Goal: Task Accomplishment & Management: Use online tool/utility

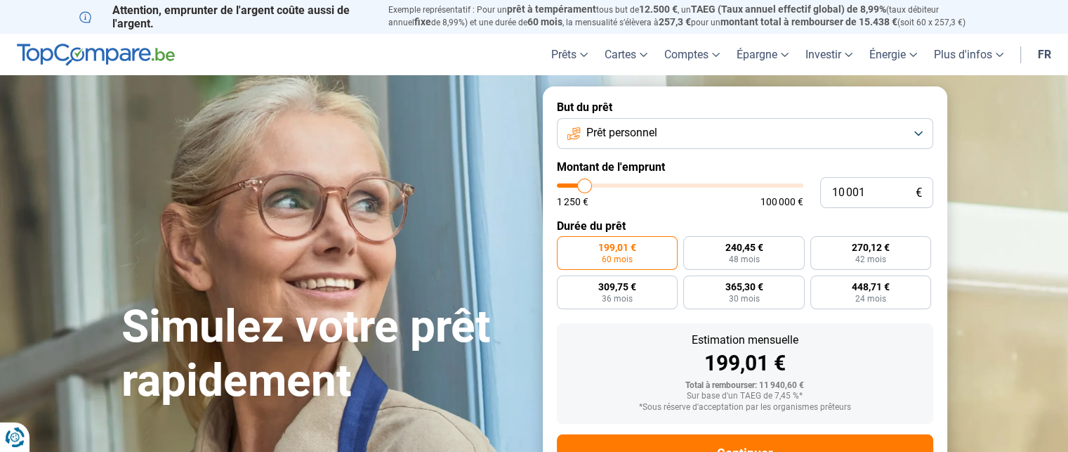
type input "10 250"
type input "10250"
type input "10 500"
type input "10500"
type input "11 000"
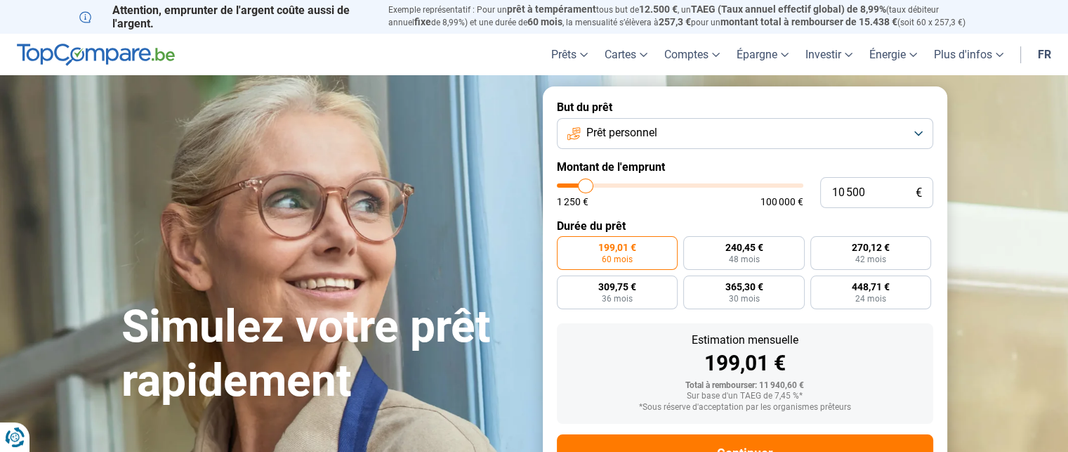
type input "11000"
type input "11 500"
type input "11500"
type input "11 750"
type input "11750"
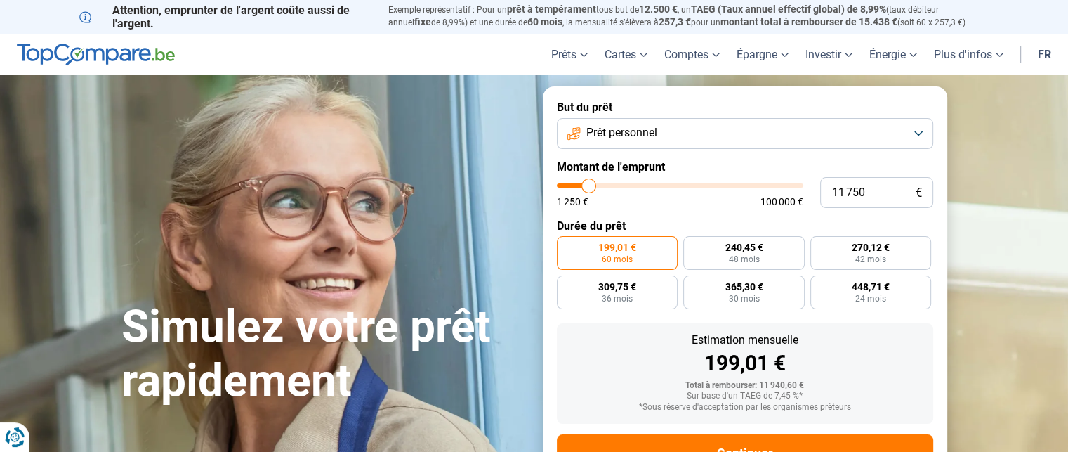
type input "12 000"
type input "12000"
type input "12 500"
type input "12500"
type input "12 750"
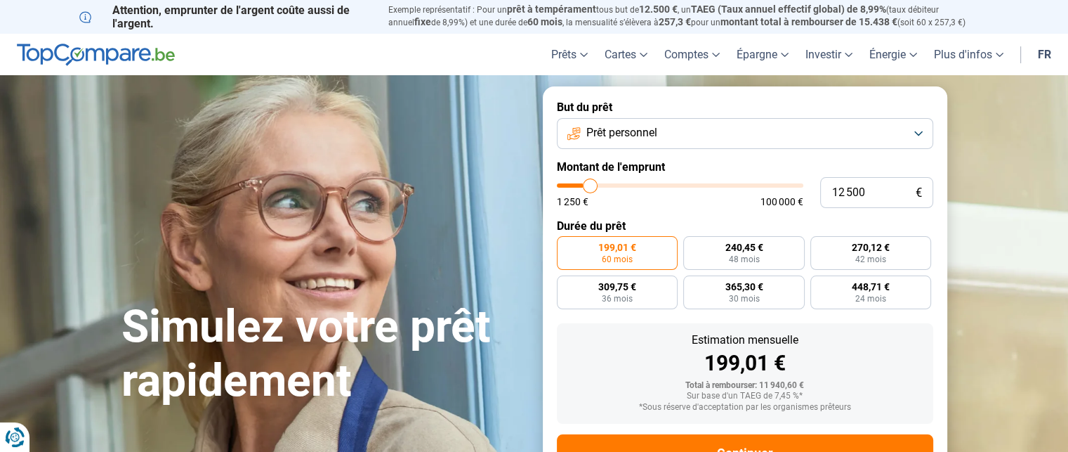
type input "12750"
type input "13 250"
type input "13250"
type input "13 750"
type input "13750"
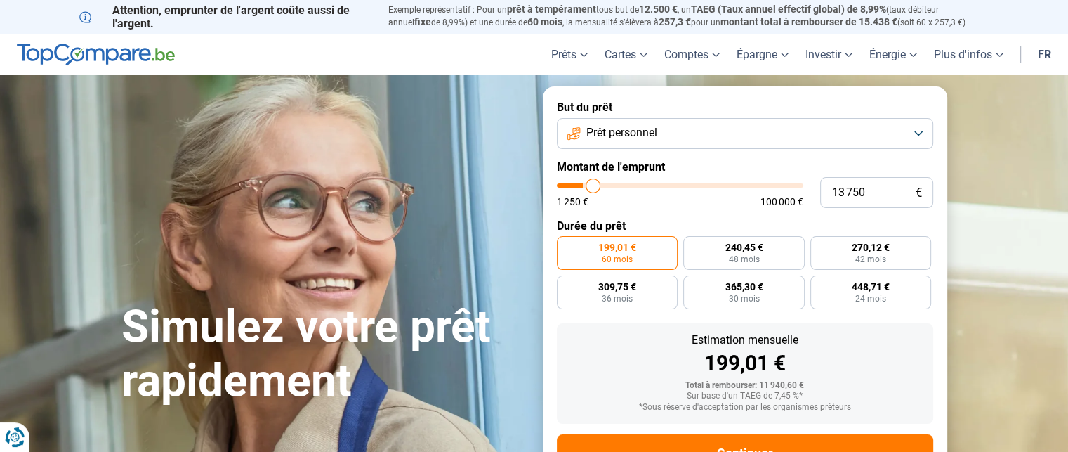
type input "14 750"
type input "14750"
type input "16 000"
type input "16000"
type input "16 750"
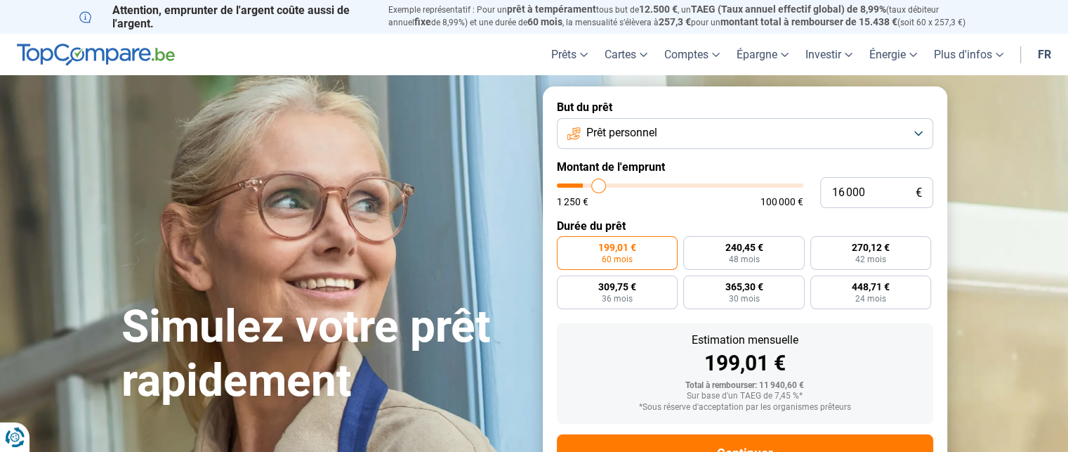
type input "16750"
type input "17 500"
type input "17500"
type input "18 000"
type input "18000"
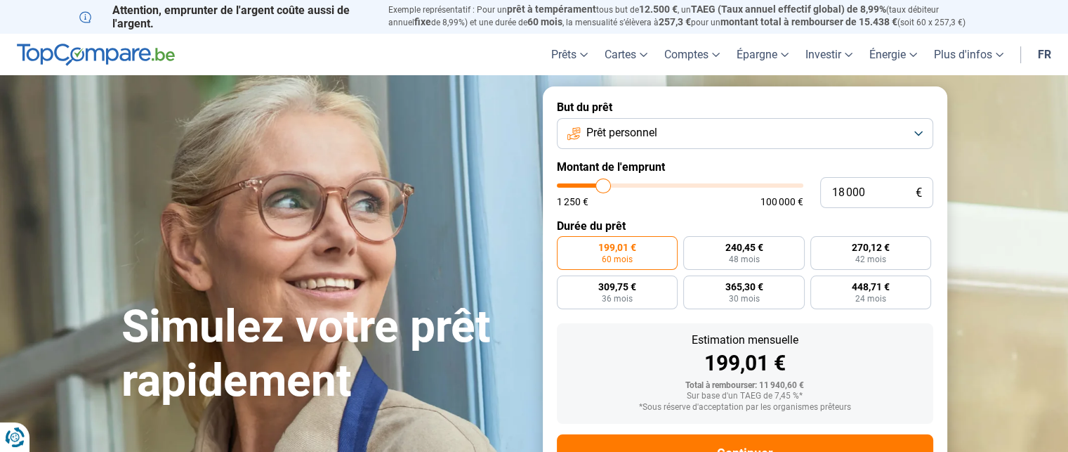
type input "18 750"
type input "18750"
type input "20 000"
type input "20000"
type input "21 500"
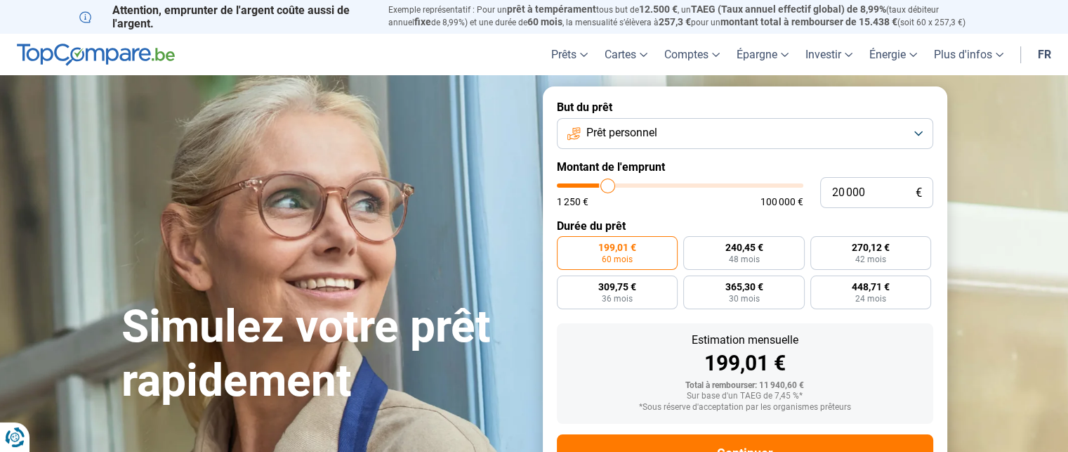
type input "21500"
type input "22 750"
type input "22750"
type input "23 500"
type input "23500"
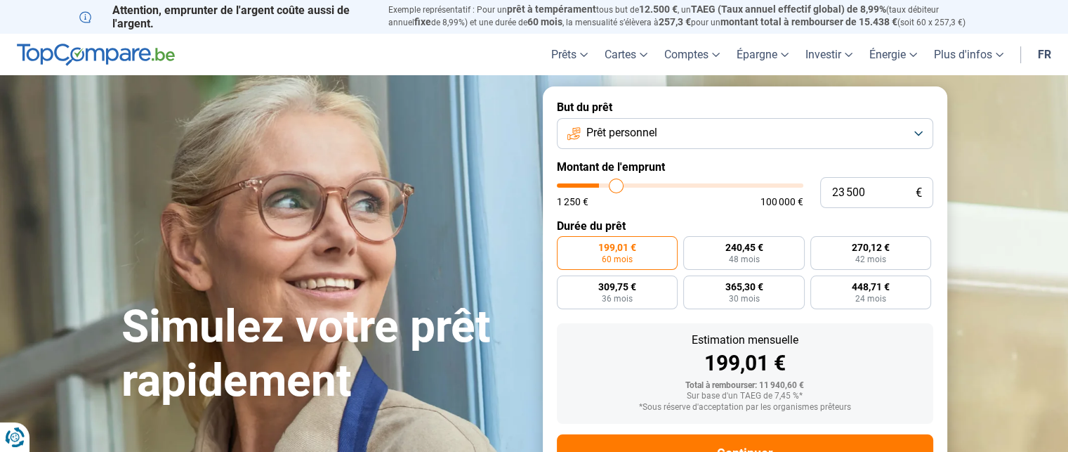
type input "24 250"
type input "24250"
type input "24 750"
type input "24750"
type input "25 500"
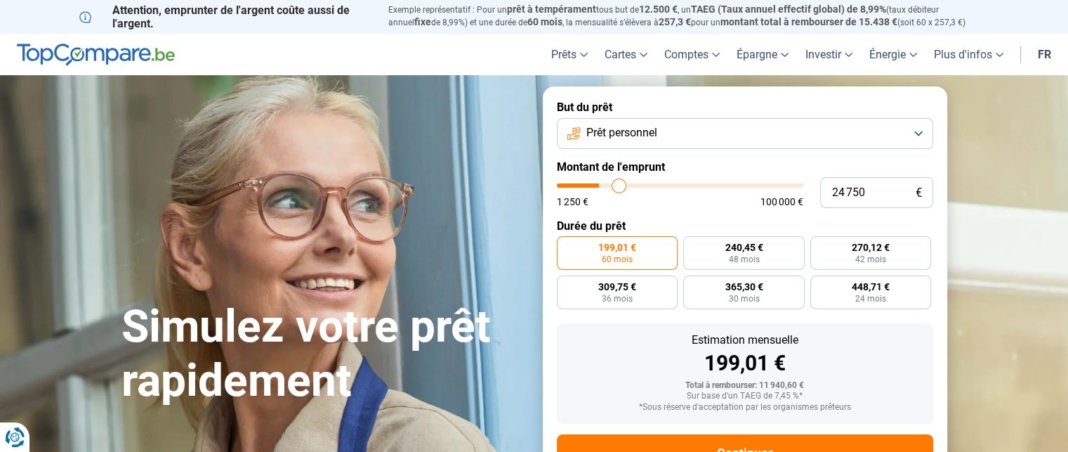
type input "25500"
type input "27 250"
type input "27250"
type input "28 500"
type input "28500"
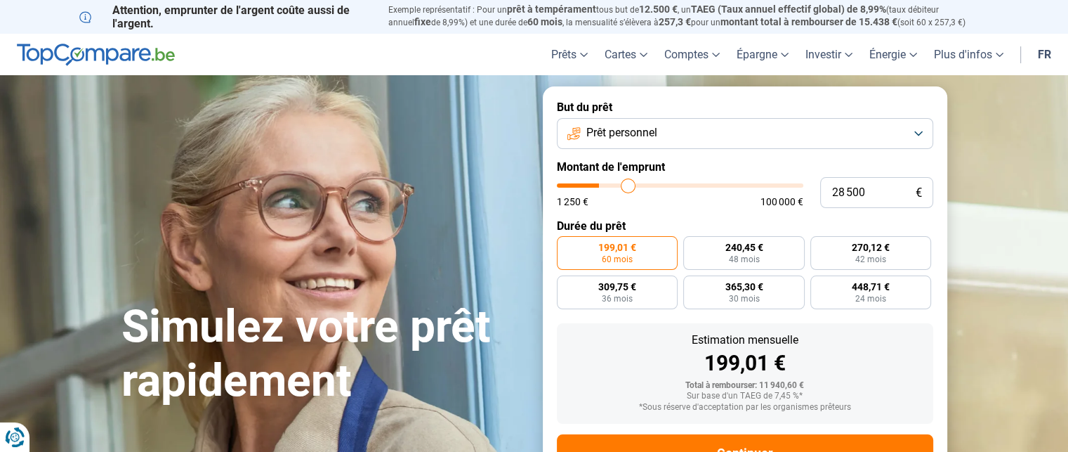
type input "29 250"
type input "29250"
type input "30 000"
type input "30000"
type input "30 250"
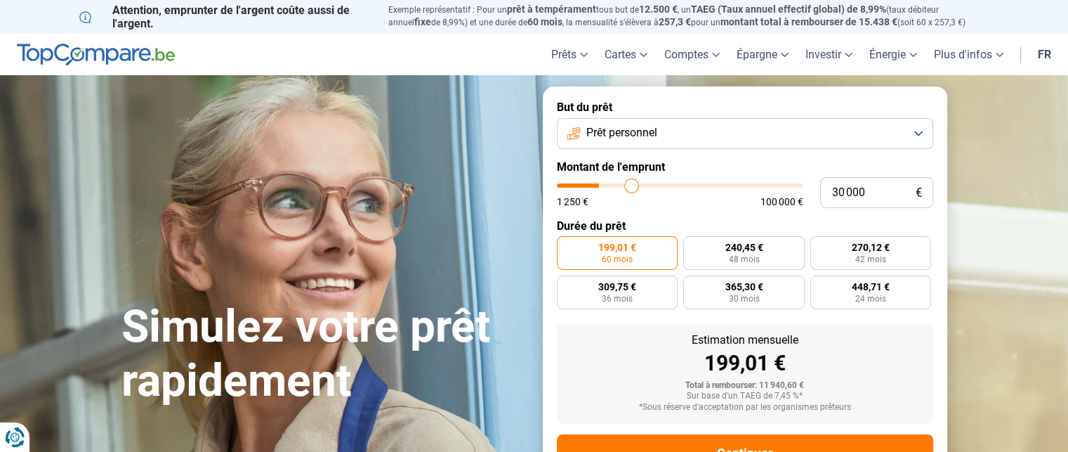
type input "30250"
type input "30 500"
type input "30500"
type input "30 750"
type input "30750"
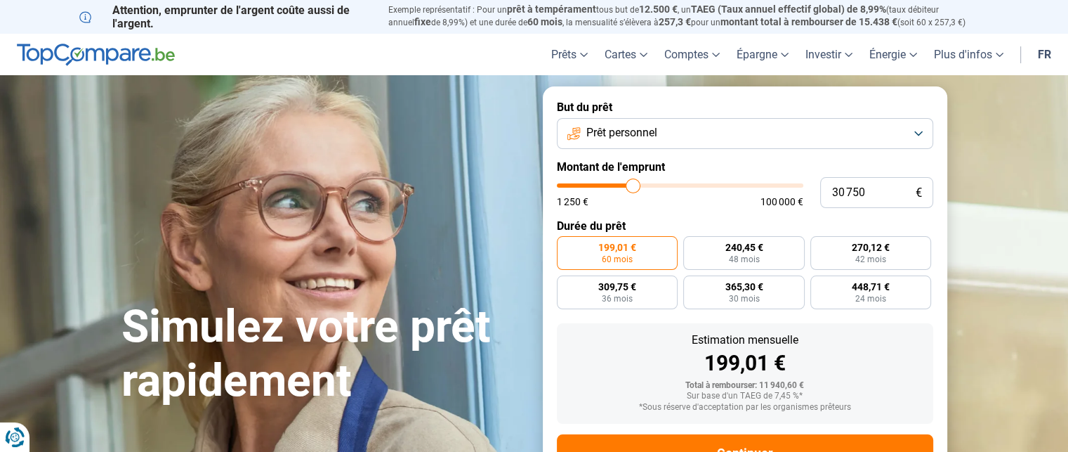
type input "31 250"
type input "31250"
type input "31 500"
type input "31500"
type input "31 000"
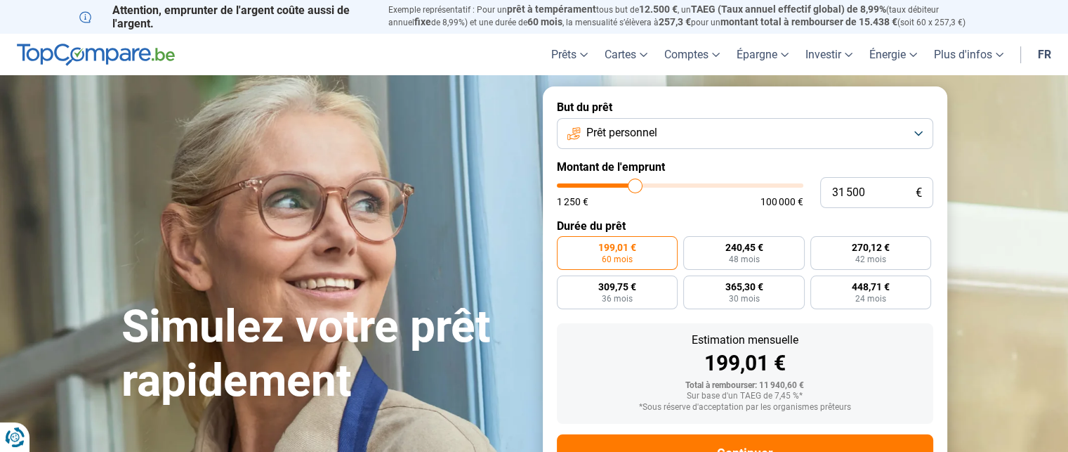
type input "31000"
type input "30 500"
type input "30500"
type input "30 000"
type input "30000"
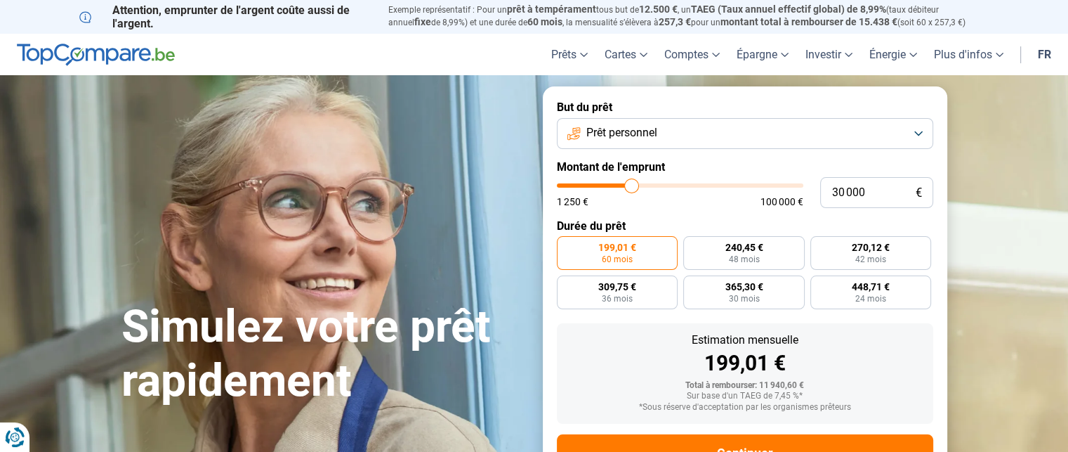
type input "29 250"
type input "29250"
type input "28 750"
type input "28750"
type input "27 750"
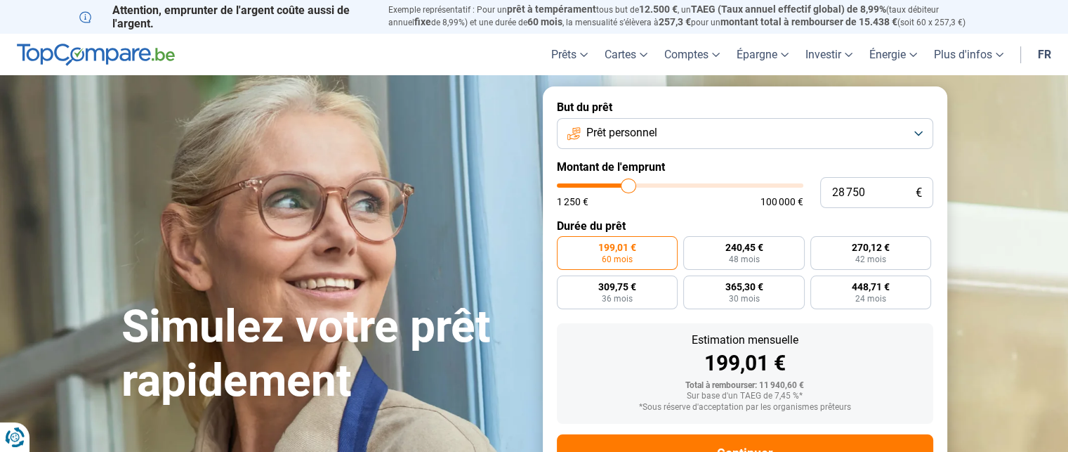
type input "27750"
type input "26 750"
type input "26750"
type input "26 500"
type input "26500"
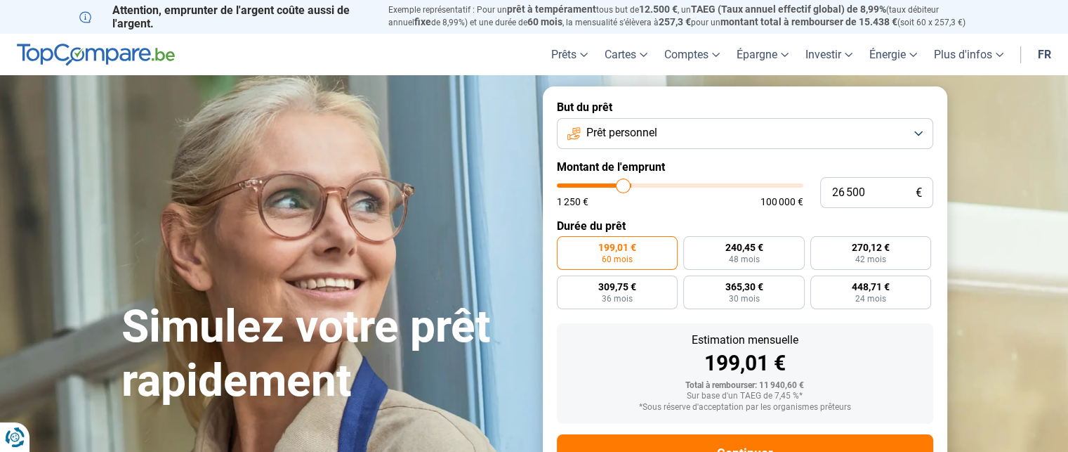
type input "26 250"
type input "26250"
type input "26 000"
type input "26000"
type input "25 750"
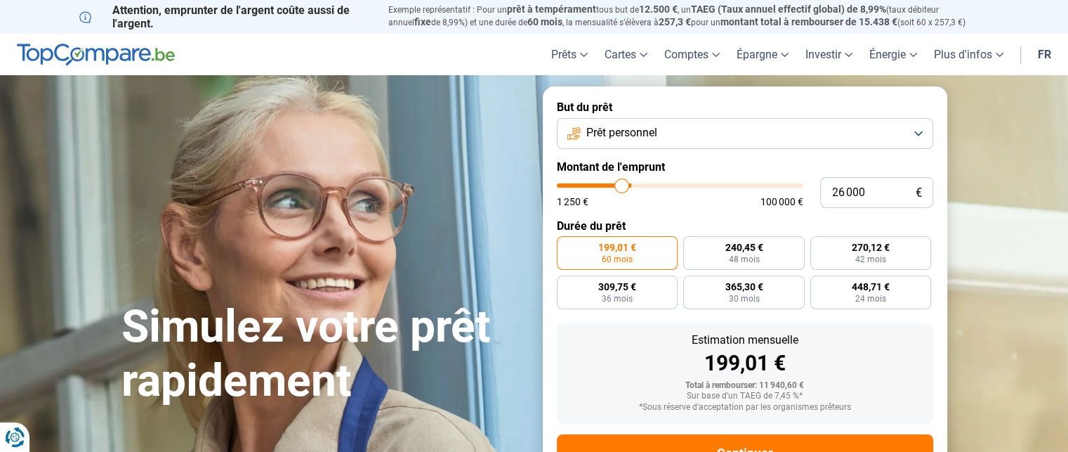
type input "25750"
type input "25 250"
type input "25250"
type input "25 000"
type input "25000"
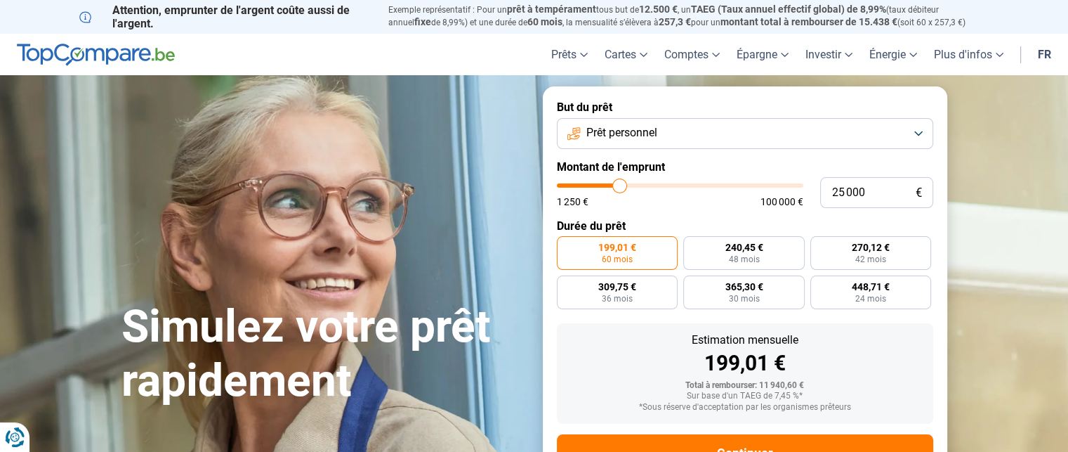
type input "24 500"
type input "24500"
type input "24 000"
type input "24000"
type input "23 250"
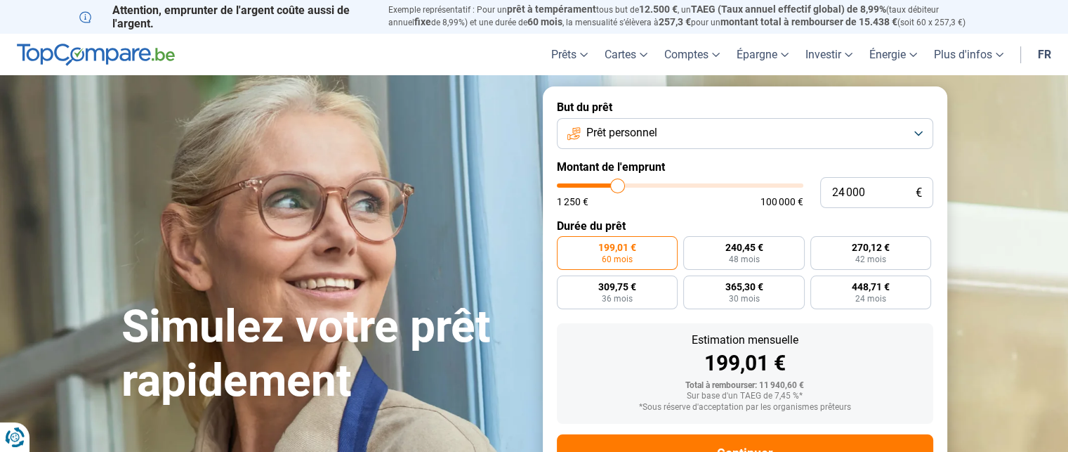
type input "23250"
type input "22 500"
type input "22500"
type input "21 500"
type input "21500"
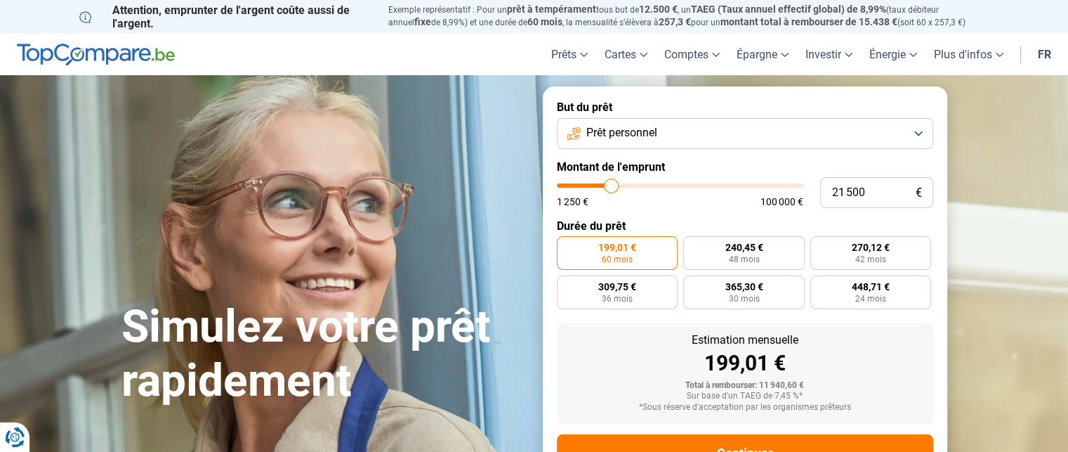
type input "20 500"
type input "20500"
type input "18 250"
type input "18250"
type input "17 000"
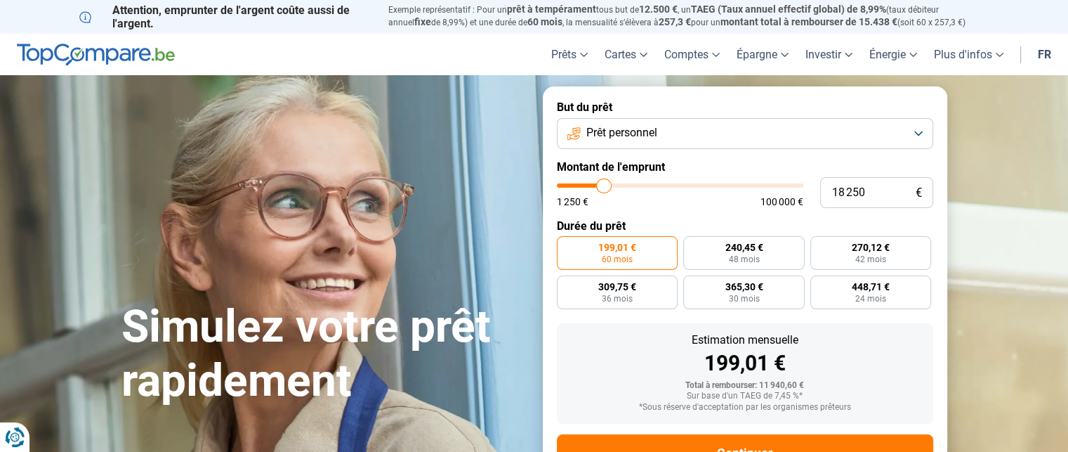
type input "17000"
type input "16 000"
type input "16000"
type input "14 250"
type input "14250"
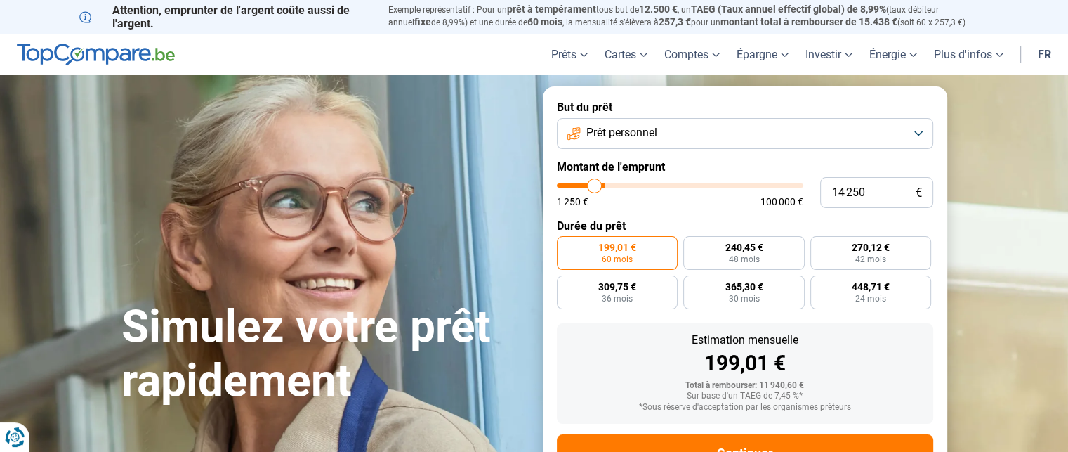
type input "12 750"
type input "12750"
type input "12 250"
type input "12250"
type input "11 000"
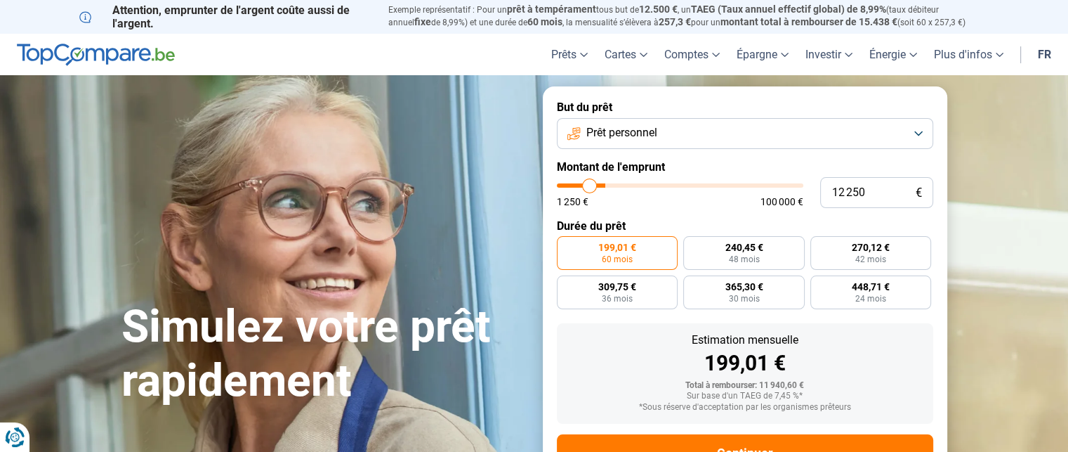
type input "11000"
type input "10 750"
type input "10750"
type input "10 250"
type input "10250"
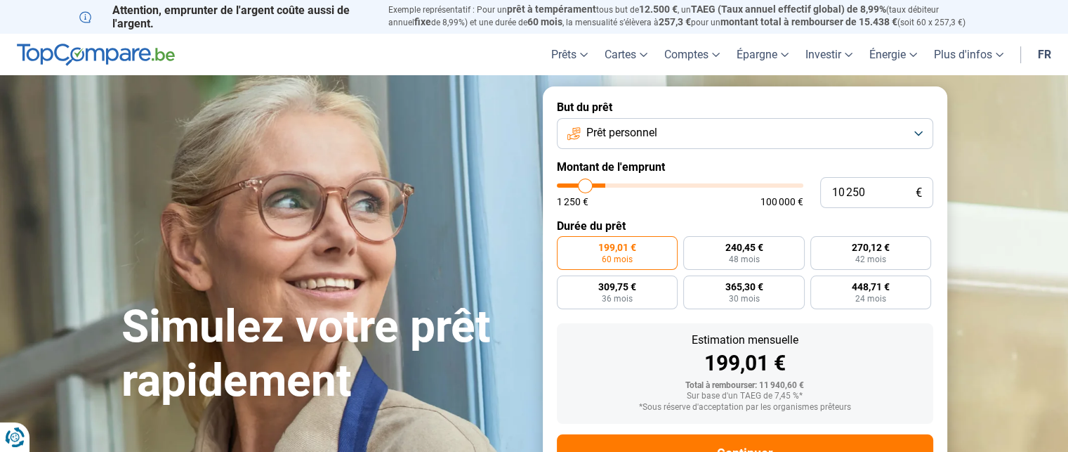
type input "10 000"
type input "10000"
type input "9 750"
type input "9750"
type input "9 500"
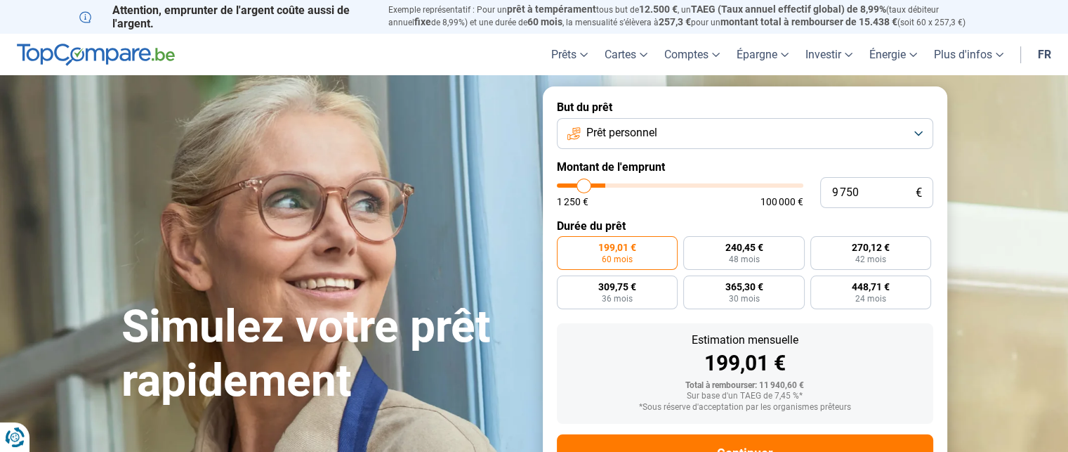
type input "9500"
type input "9 250"
type input "9250"
type input "9 000"
type input "9000"
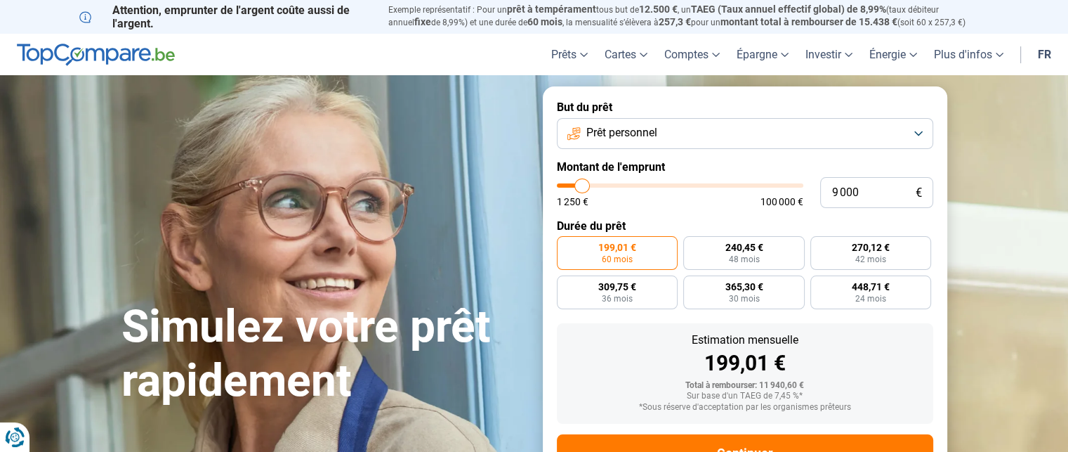
type input "8 000"
type input "8000"
type input "7 000"
type input "7000"
type input "6 500"
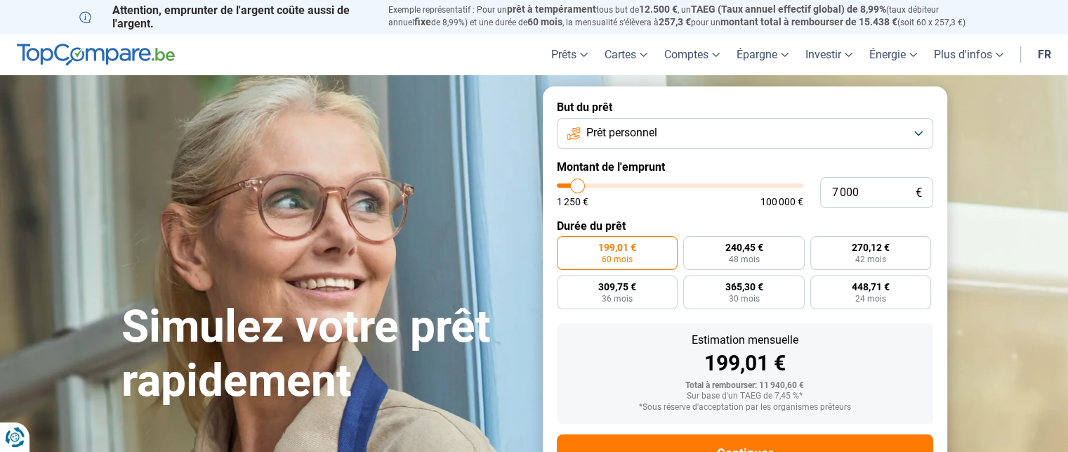
type input "6500"
type input "6 250"
type input "6250"
type input "6 000"
type input "6000"
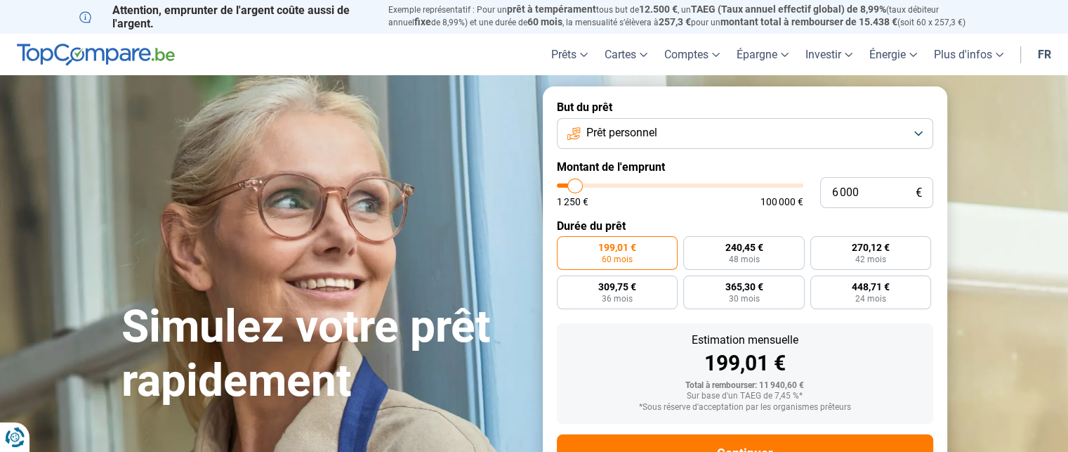
type input "5 500"
type input "5500"
type input "5 000"
type input "5000"
type input "4 250"
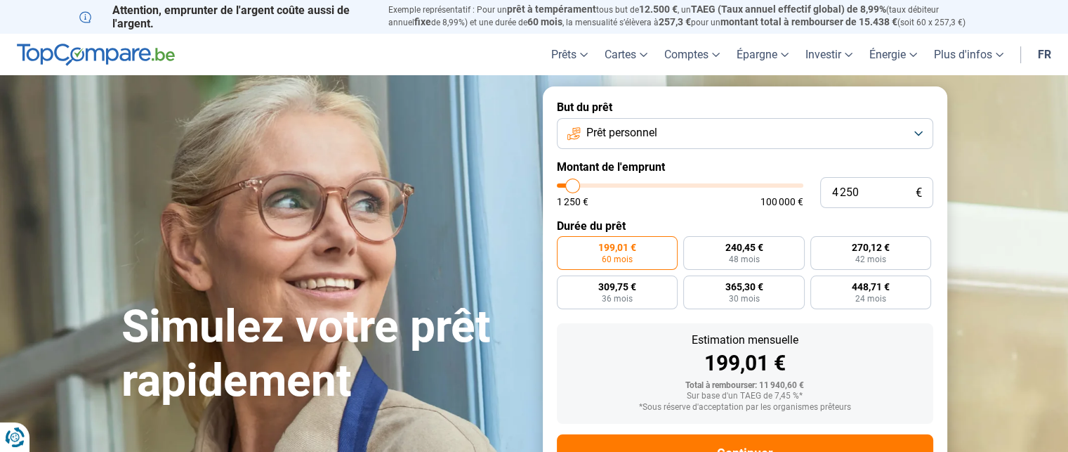
type input "4250"
type input "3 750"
type input "3750"
type input "3 250"
type input "3250"
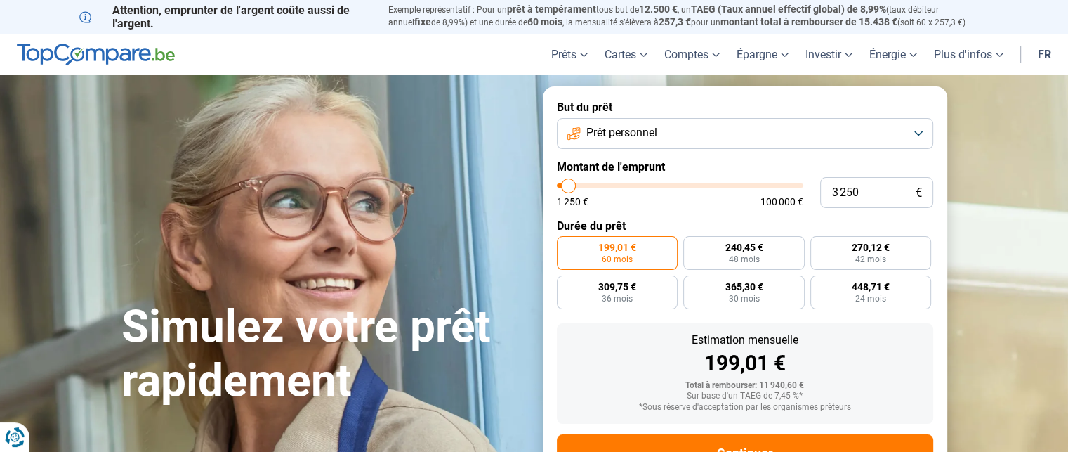
type input "2 750"
type input "2750"
type input "2 500"
type input "2500"
type input "2 750"
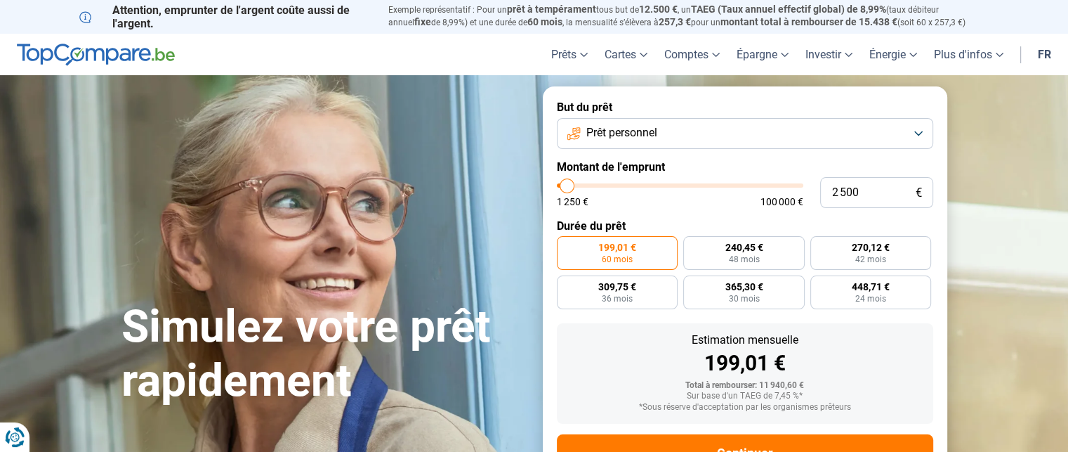
type input "2750"
type input "3 000"
type input "3000"
type input "3 500"
drag, startPoint x: 584, startPoint y: 186, endPoint x: 570, endPoint y: 193, distance: 16.3
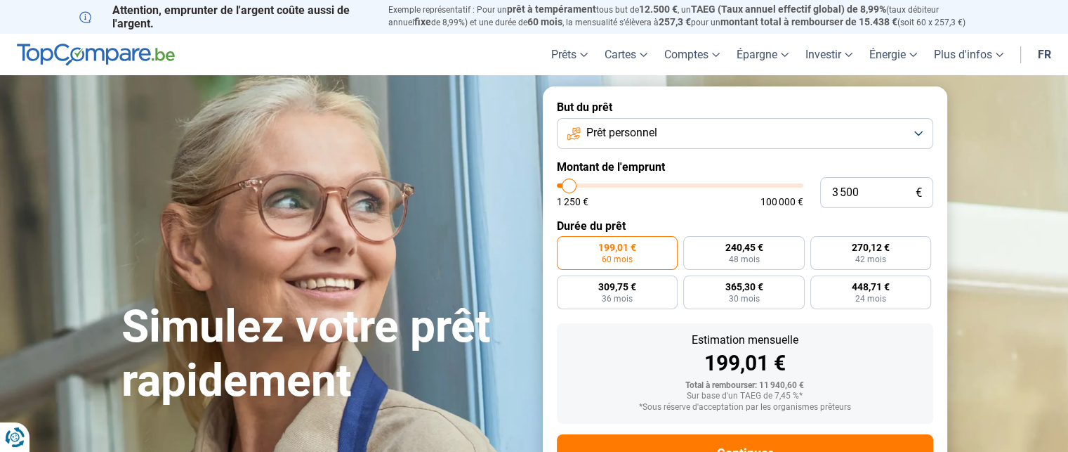
type input "3500"
click at [570, 188] on input "range" at bounding box center [680, 185] width 247 height 4
radio input "true"
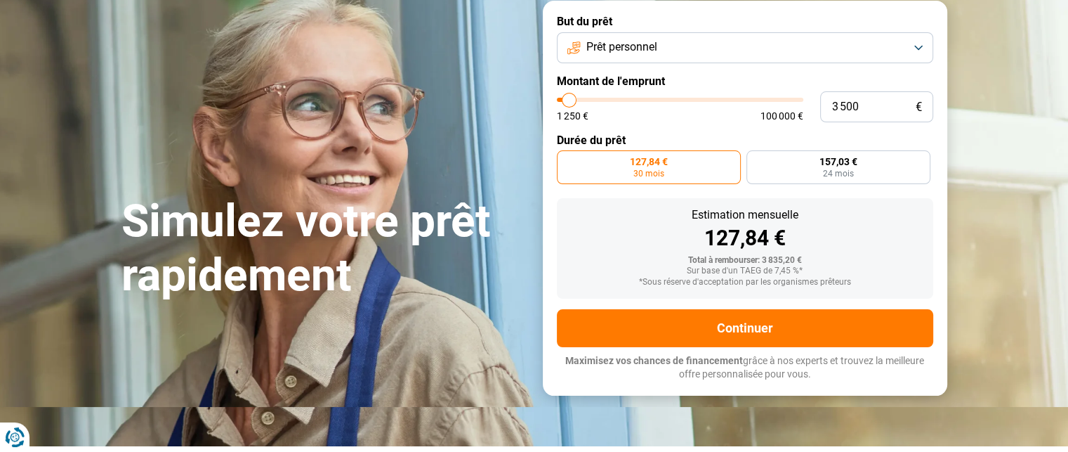
scroll to position [86, 0]
